Goal: Information Seeking & Learning: Learn about a topic

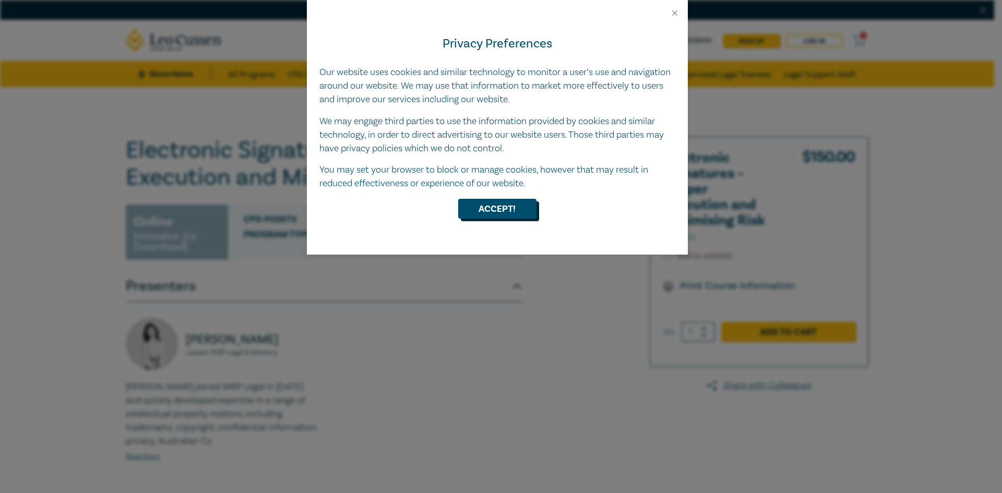
click at [511, 209] on button "Accept!" at bounding box center [497, 209] width 78 height 20
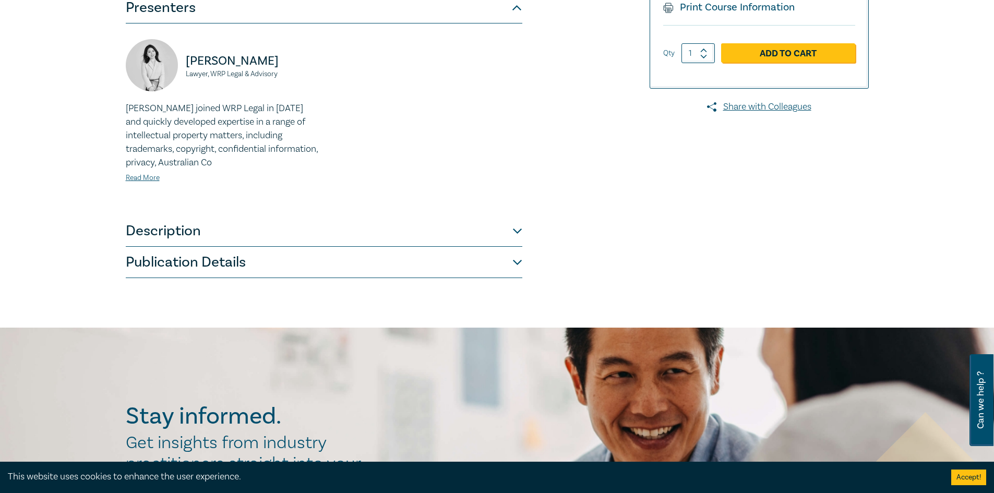
scroll to position [261, 0]
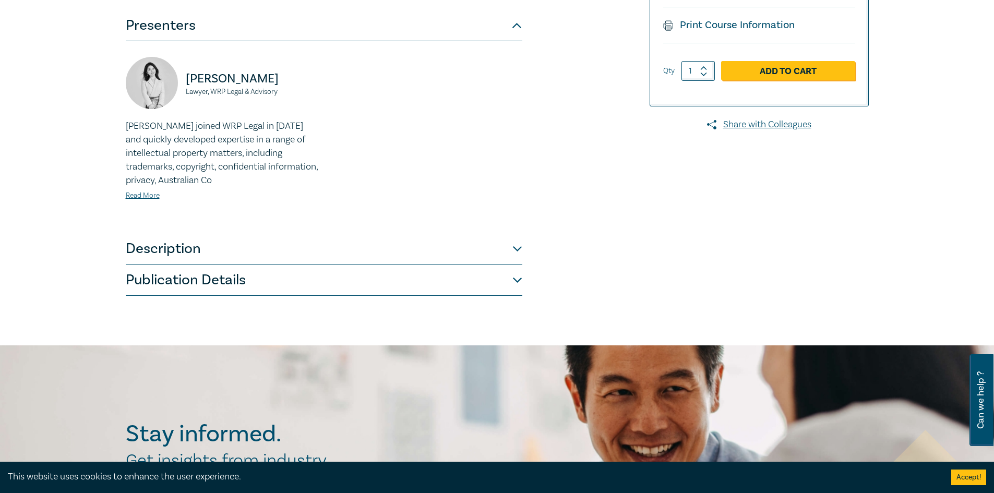
click at [520, 244] on button "Description" at bounding box center [324, 248] width 397 height 31
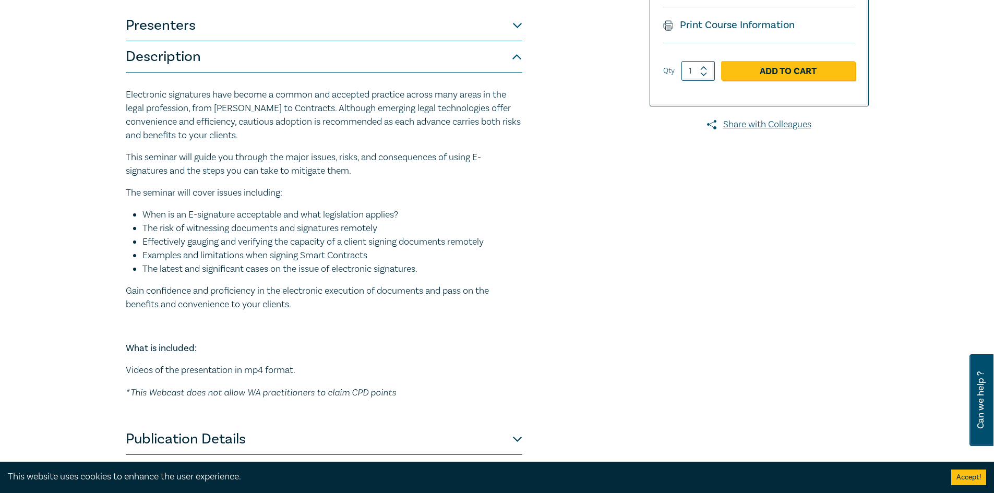
click at [517, 433] on button "Publication Details" at bounding box center [324, 439] width 397 height 31
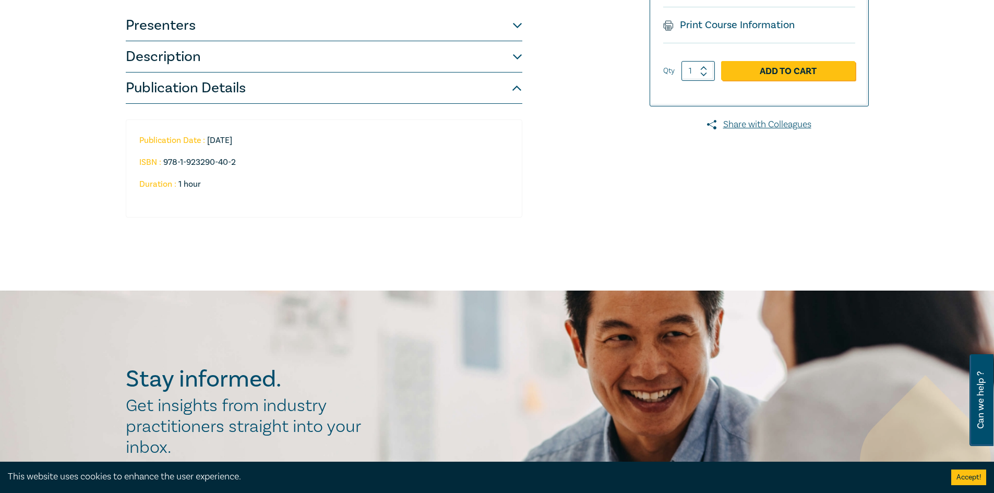
click at [517, 53] on button "Description" at bounding box center [324, 56] width 397 height 31
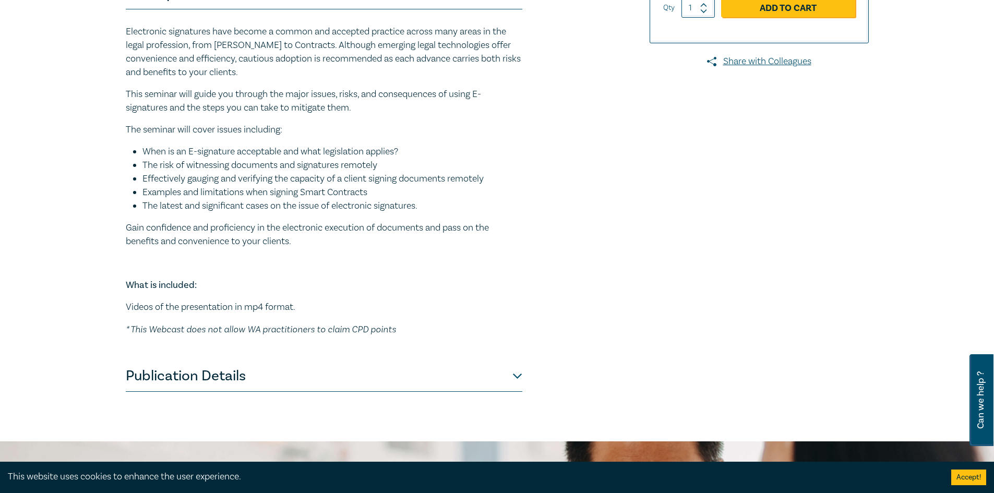
scroll to position [418, 0]
